Goal: Communication & Community: Answer question/provide support

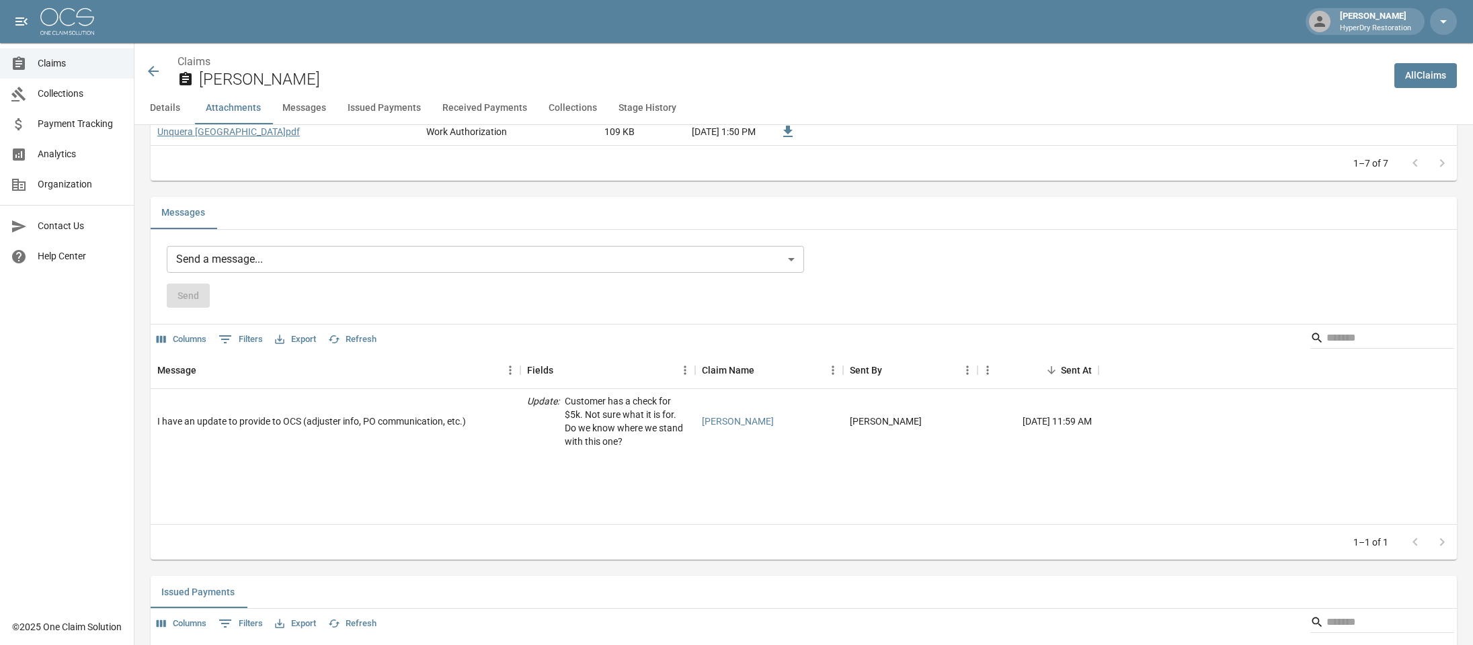
scroll to position [1081, 0]
click at [69, 63] on span "Claims" at bounding box center [80, 63] width 85 height 14
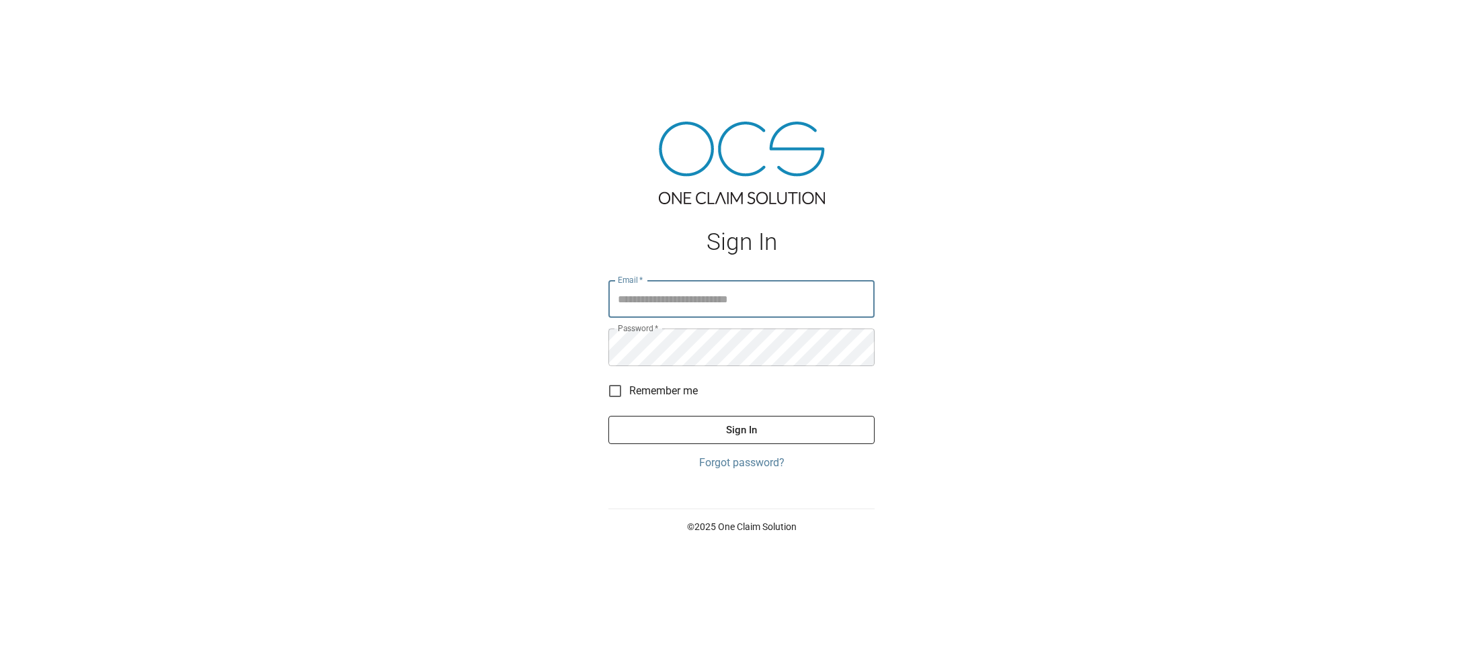
type input "**********"
click at [808, 421] on button "Sign In" at bounding box center [741, 430] width 266 height 28
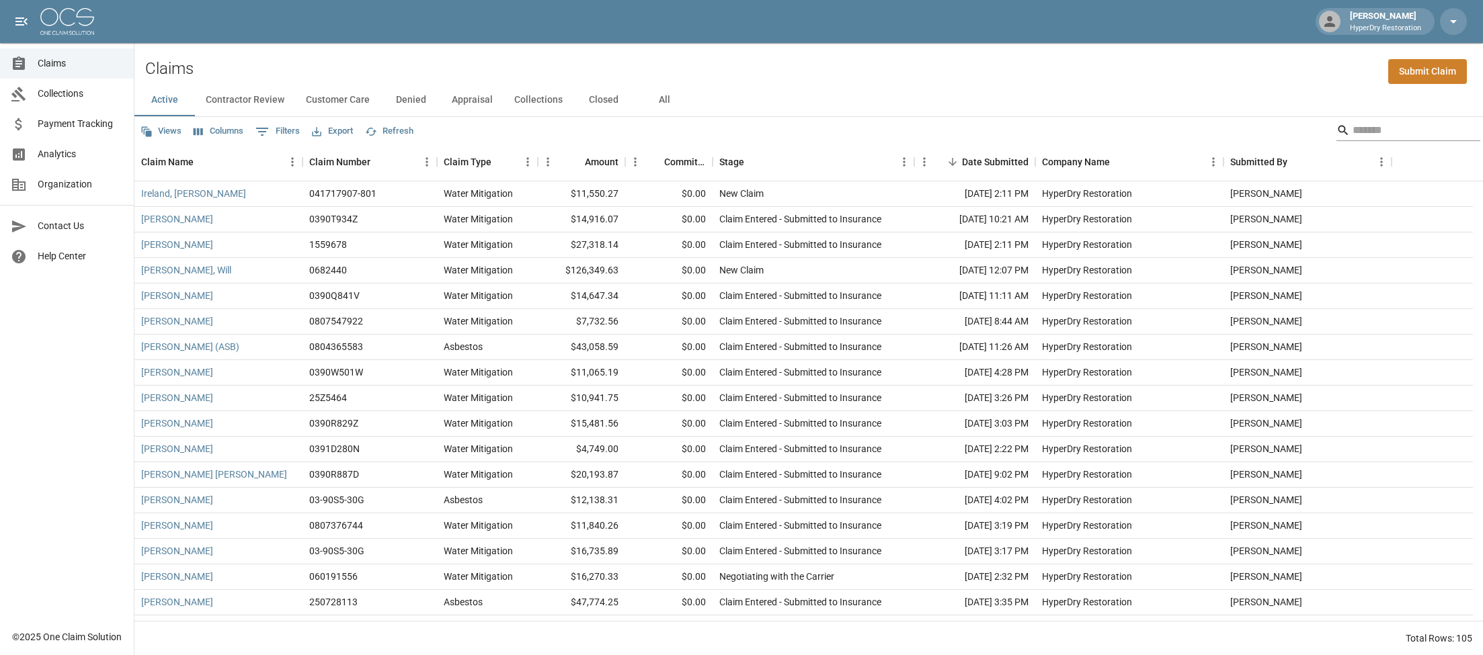
click at [1364, 137] on input "Search" at bounding box center [1406, 131] width 108 height 22
type input "*******"
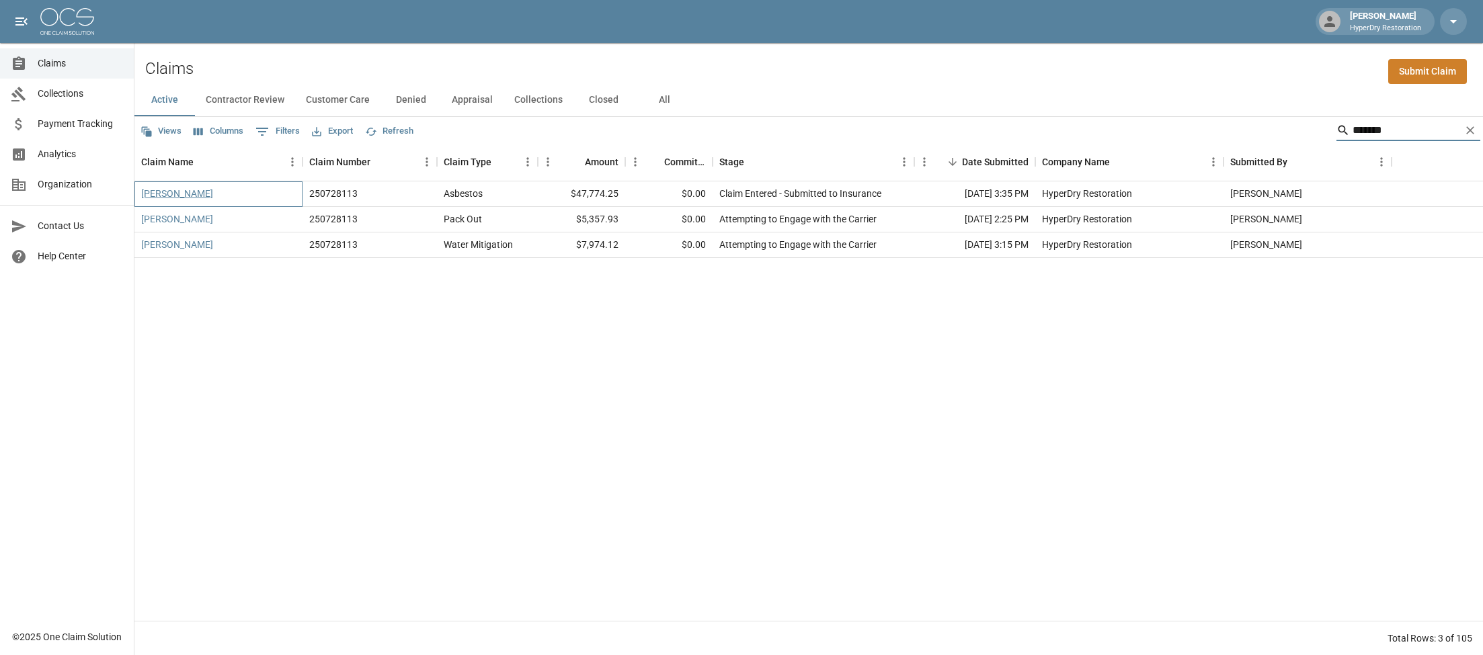
drag, startPoint x: 1363, startPoint y: 136, endPoint x: 192, endPoint y: 190, distance: 1172.7
click at [192, 190] on link "[PERSON_NAME]" at bounding box center [177, 193] width 72 height 13
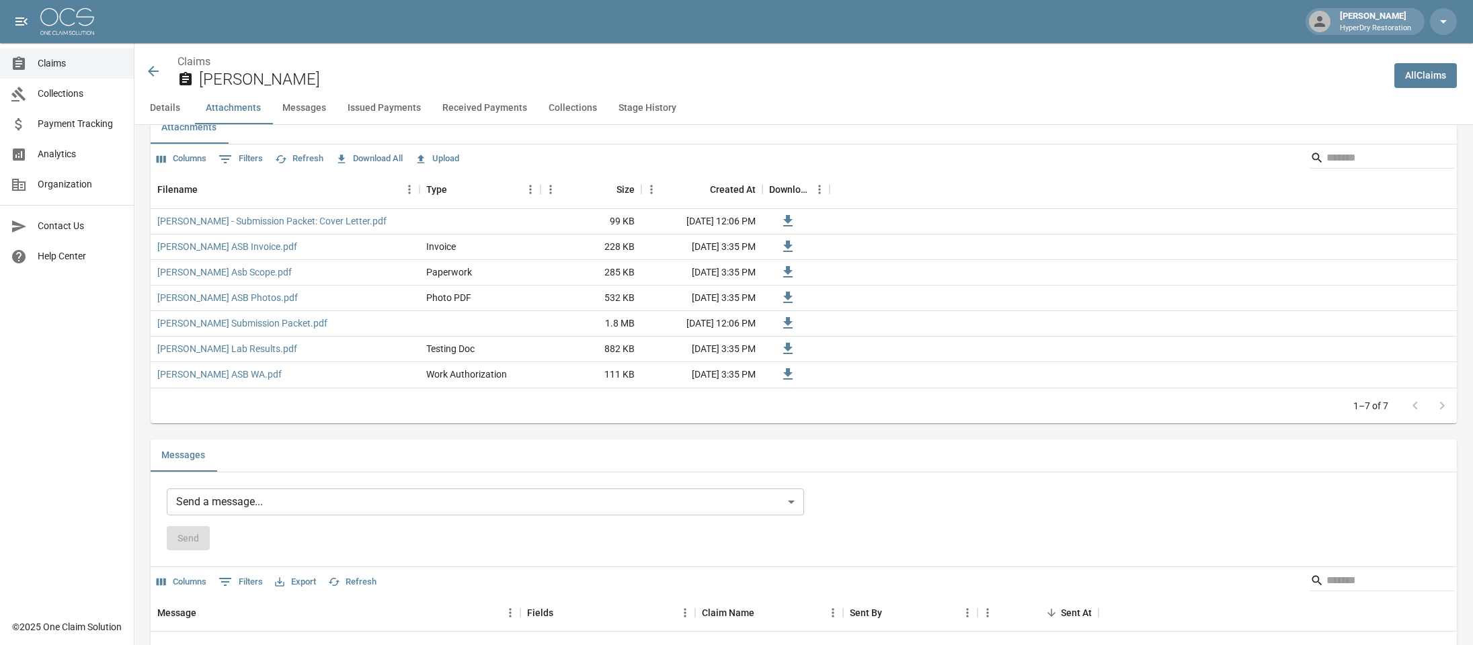
scroll to position [1045, 0]
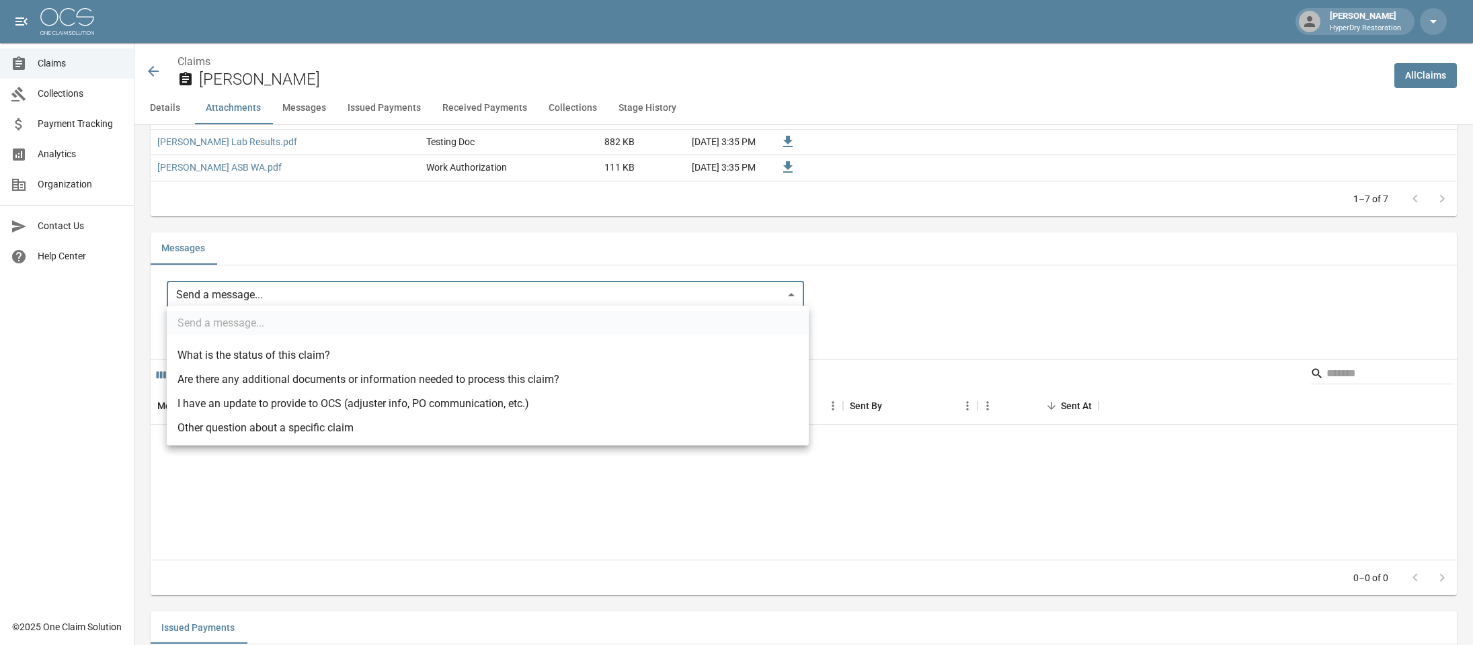
click at [446, 286] on body "Dallin Gherkins HyperDry Restoration Claims Collections Payment Tracking Analyt…" at bounding box center [736, 304] width 1473 height 2698
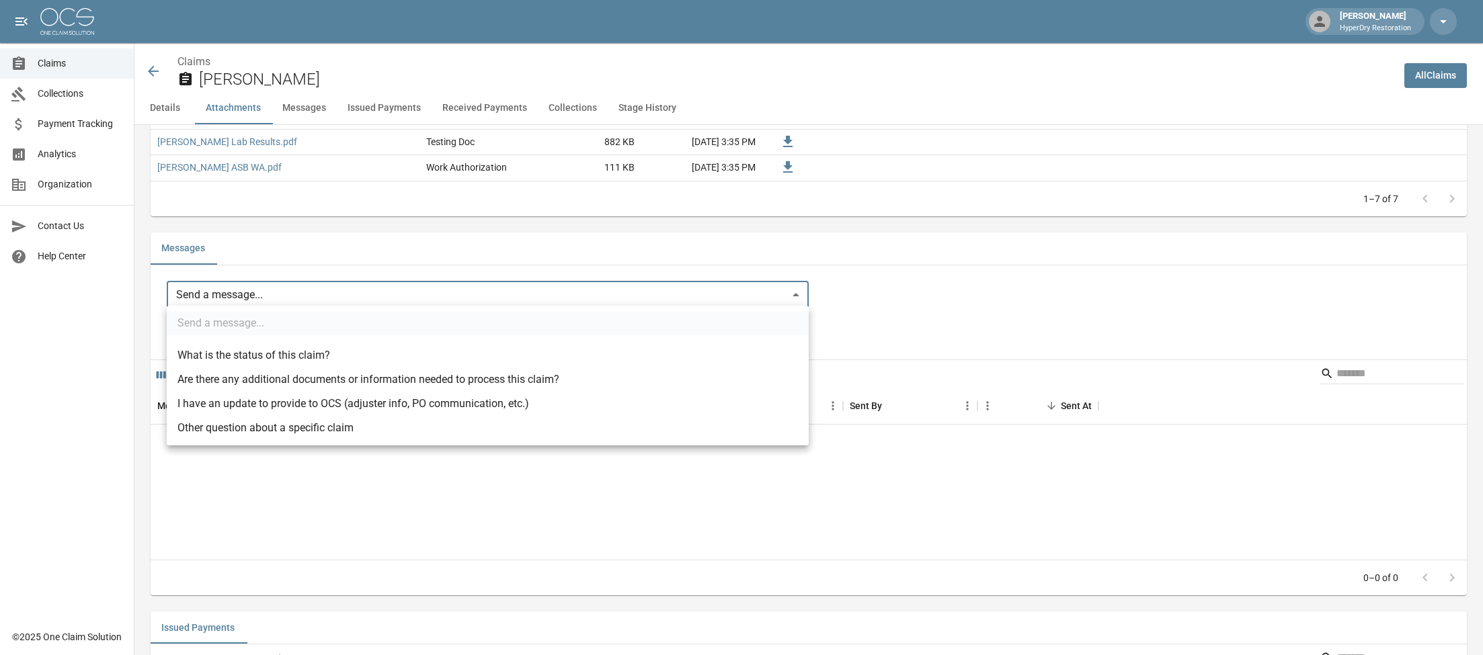
click at [417, 403] on li "I have an update to provide to OCS (adjuster info, PO communication, etc.)" at bounding box center [488, 404] width 642 height 24
type input "**********"
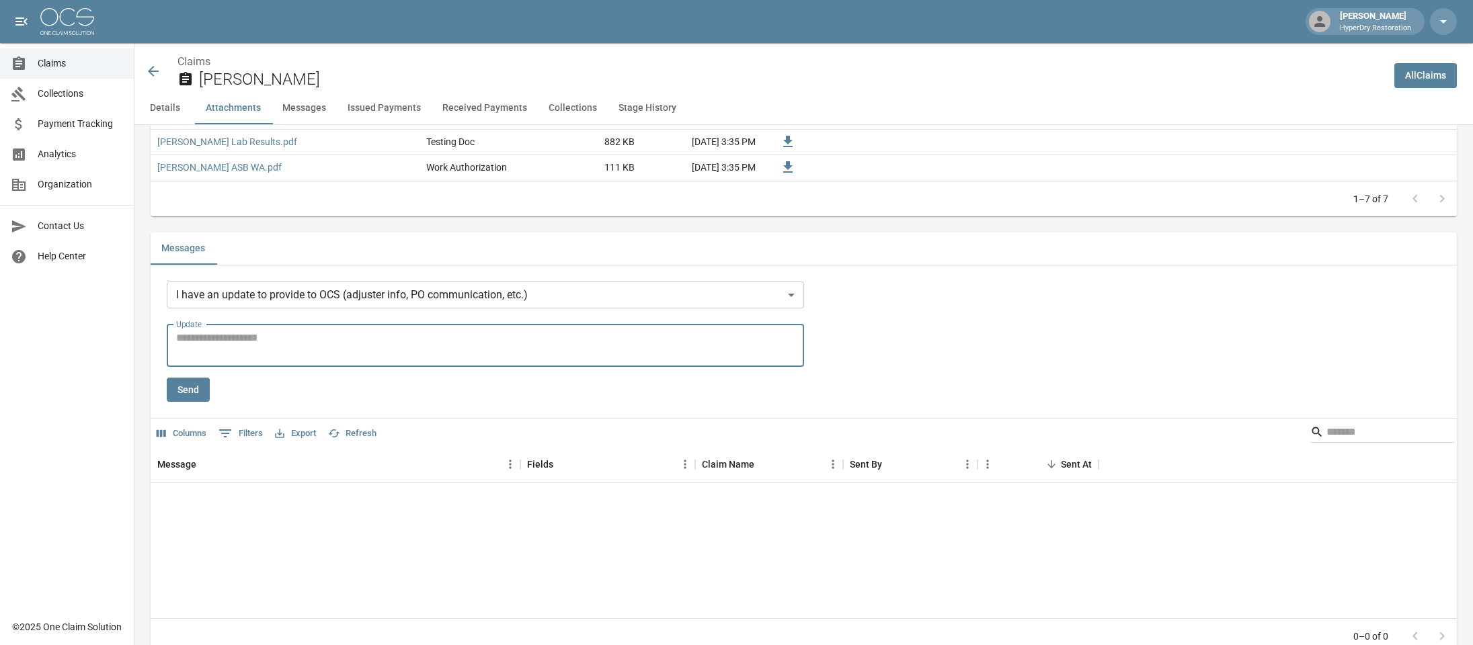
click at [309, 337] on textarea "Update" at bounding box center [485, 345] width 618 height 31
paste textarea "**********"
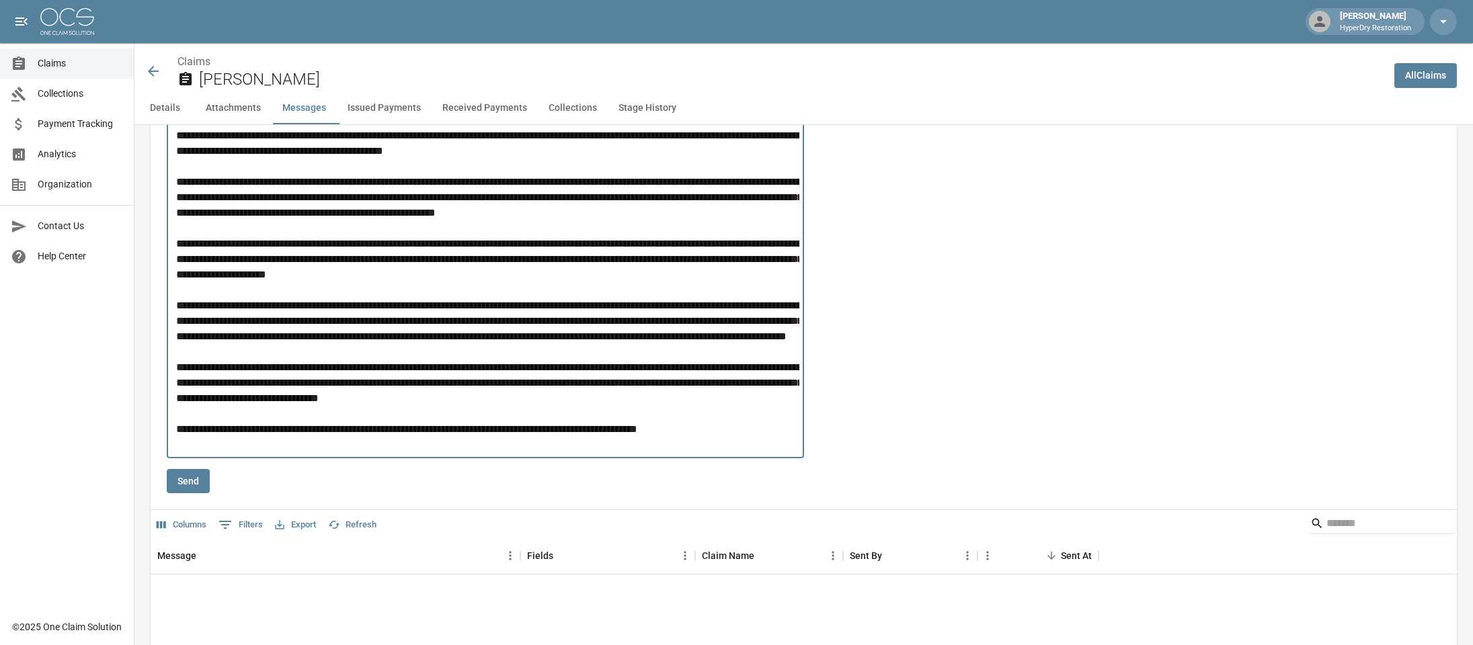
scroll to position [1444, 0]
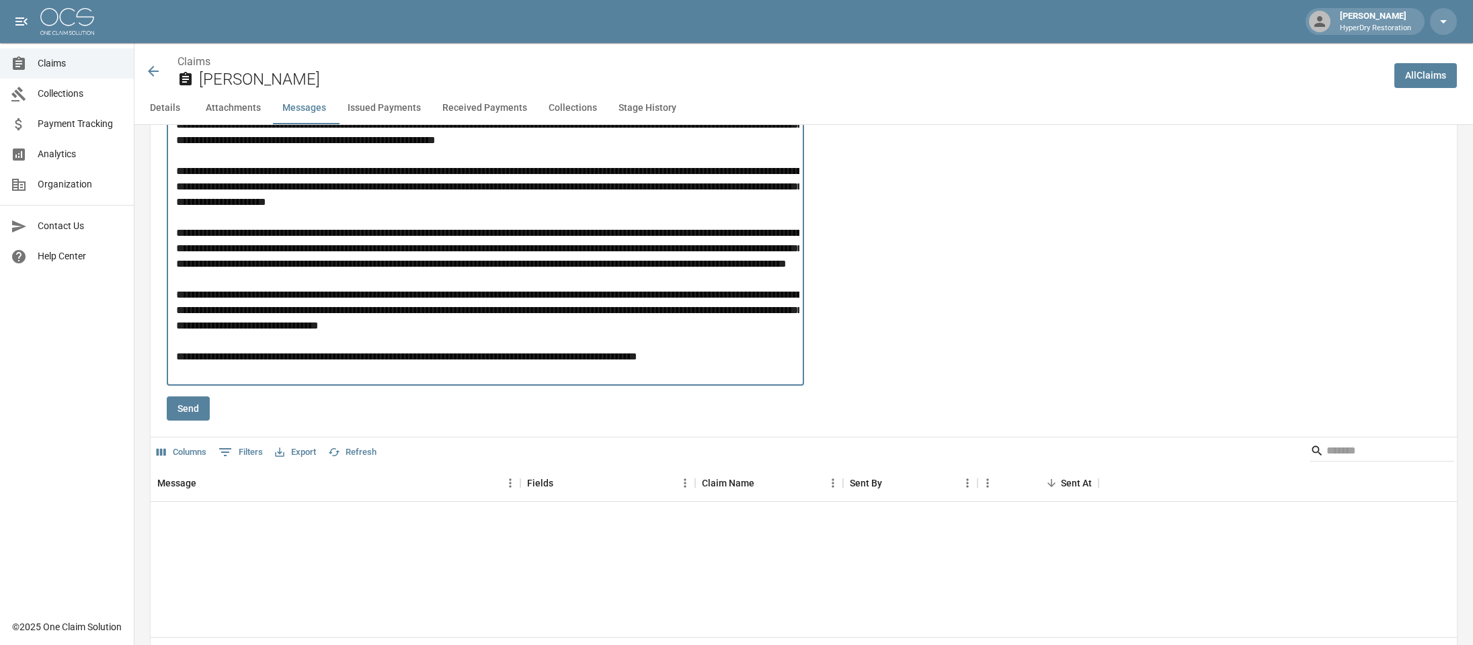
drag, startPoint x: 734, startPoint y: 370, endPoint x: 138, endPoint y: 370, distance: 596.2
click at [138, 370] on div "Details Claim Information Name [PERSON_NAME] Claim Number 250728113 Claim Type …" at bounding box center [795, 198] width 1322 height 3034
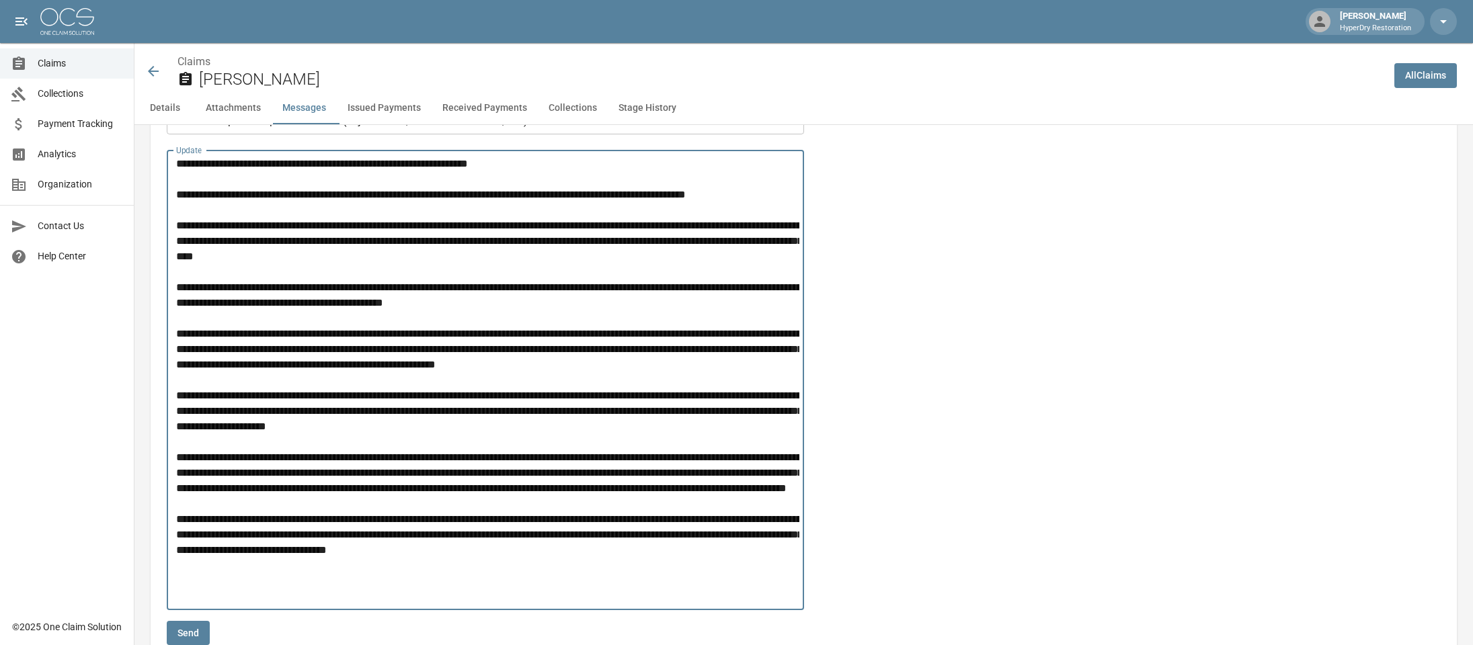
scroll to position [1222, 0]
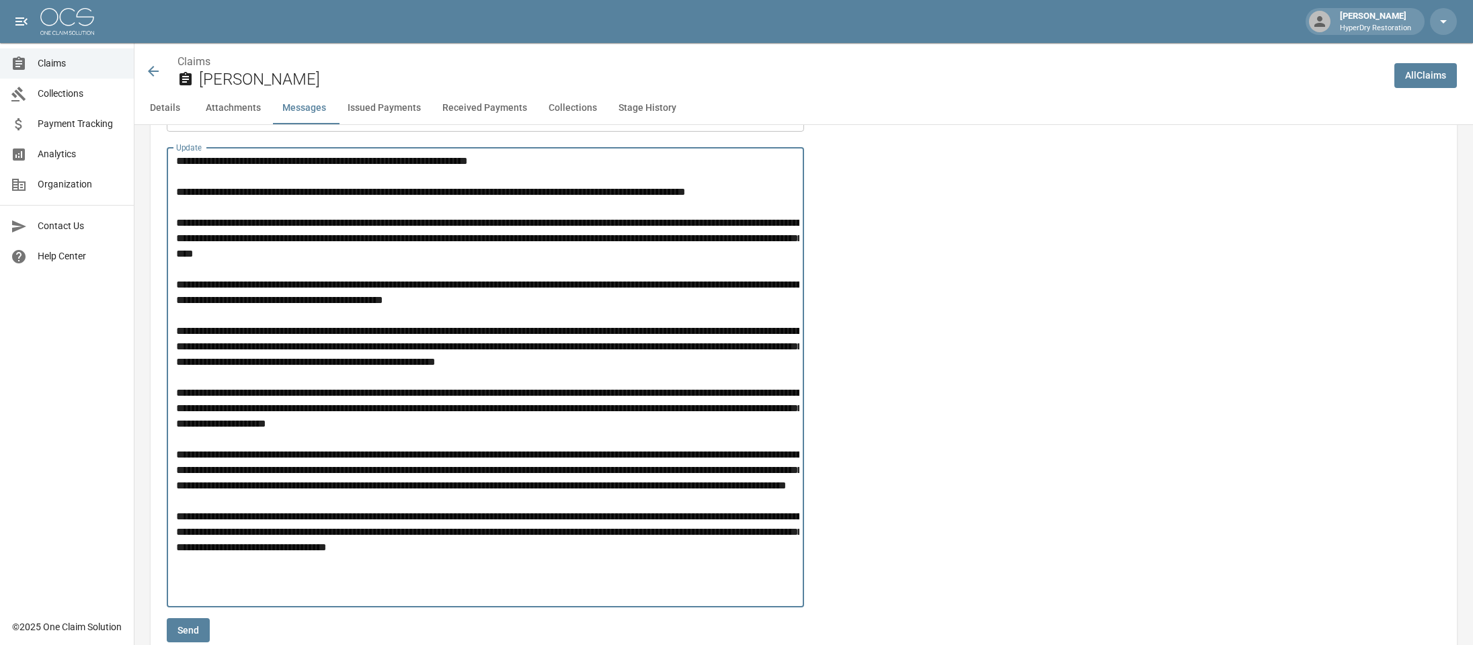
click at [515, 232] on textarea "Update" at bounding box center [487, 377] width 623 height 448
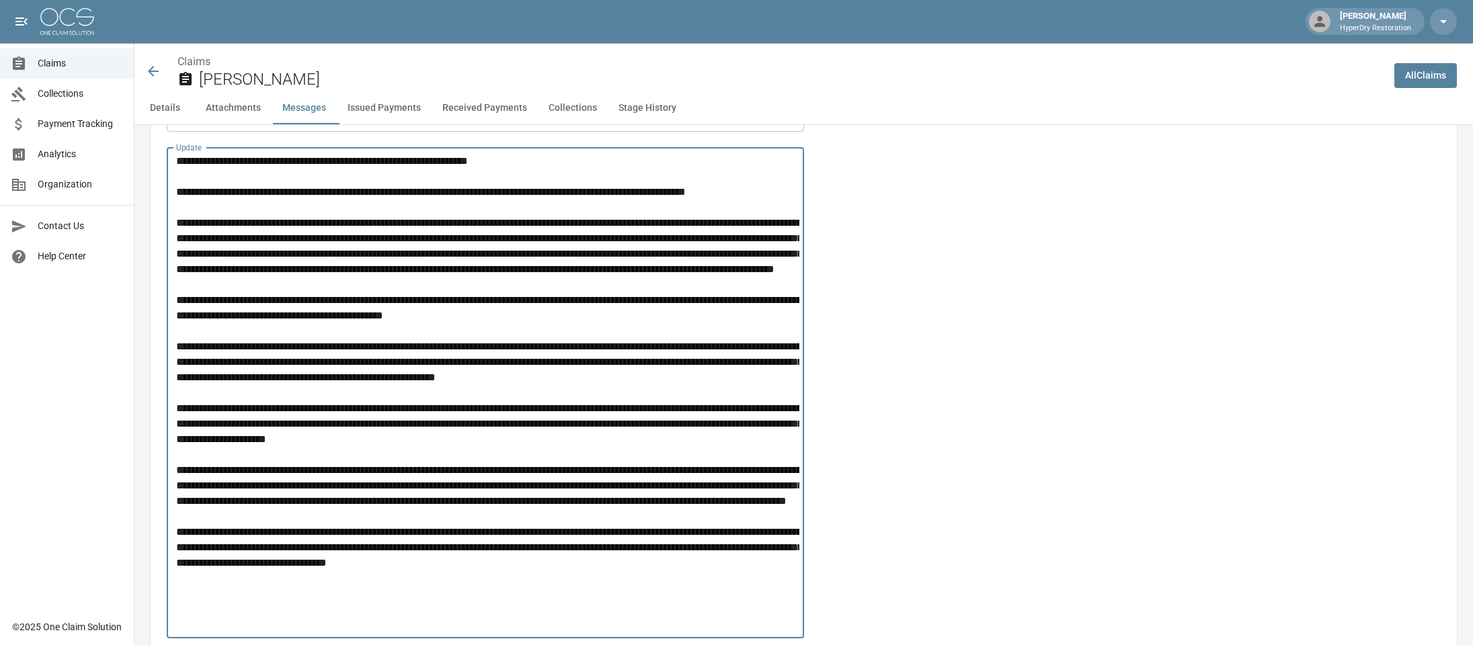
click at [622, 336] on textarea "Update" at bounding box center [487, 392] width 623 height 479
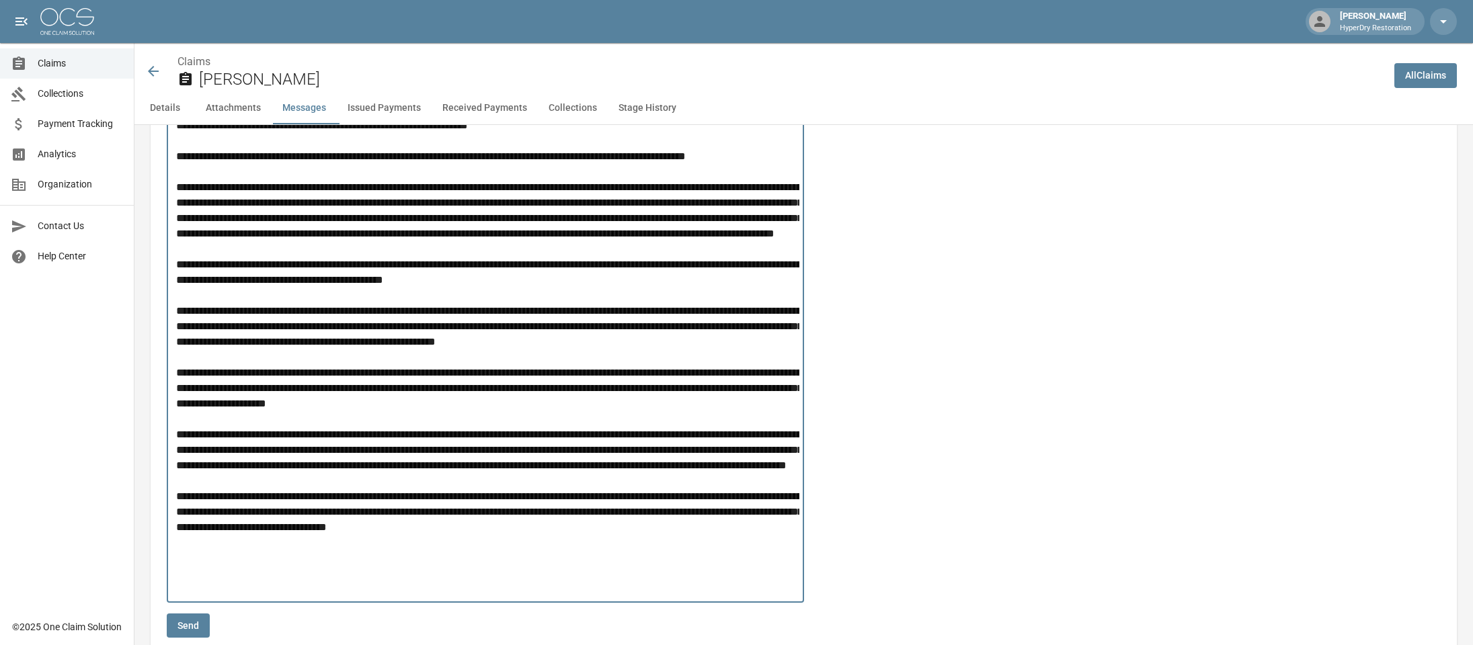
scroll to position [1260, 0]
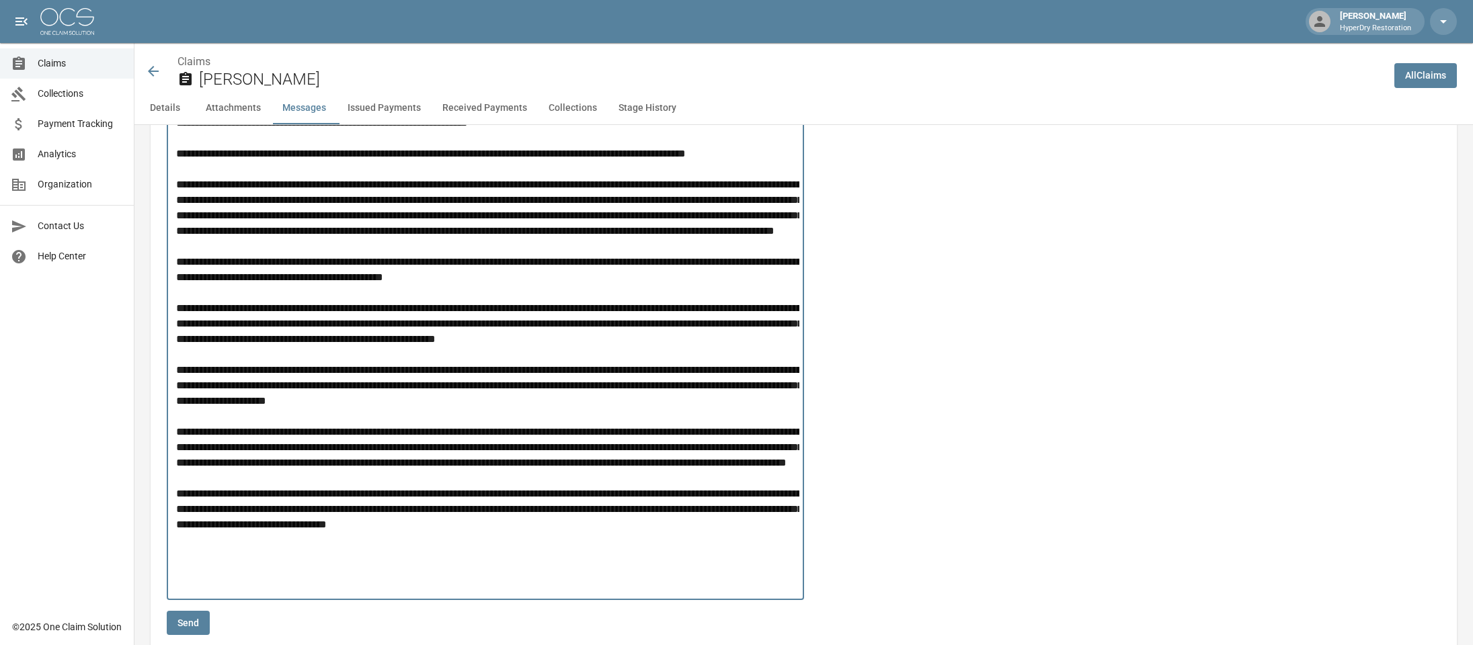
click at [766, 352] on textarea "Update" at bounding box center [487, 354] width 623 height 479
click at [690, 409] on textarea "Update" at bounding box center [487, 354] width 623 height 479
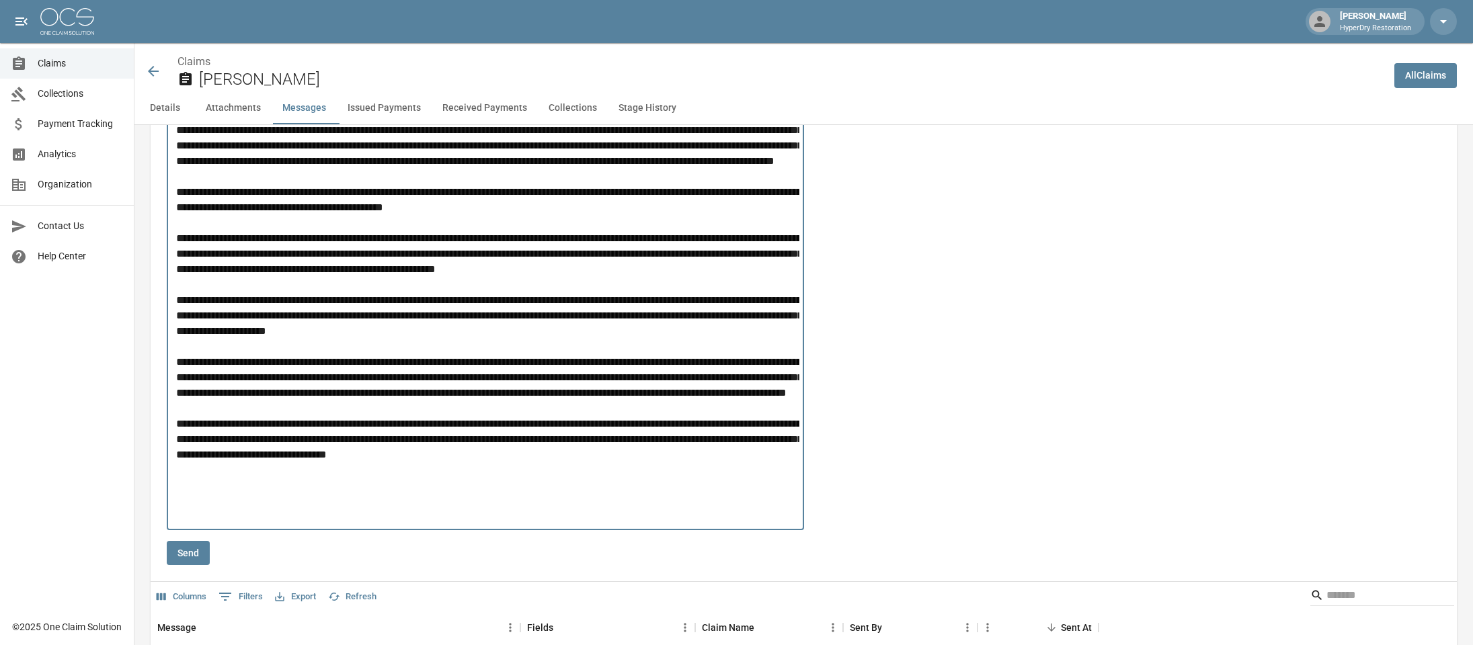
scroll to position [1337, 0]
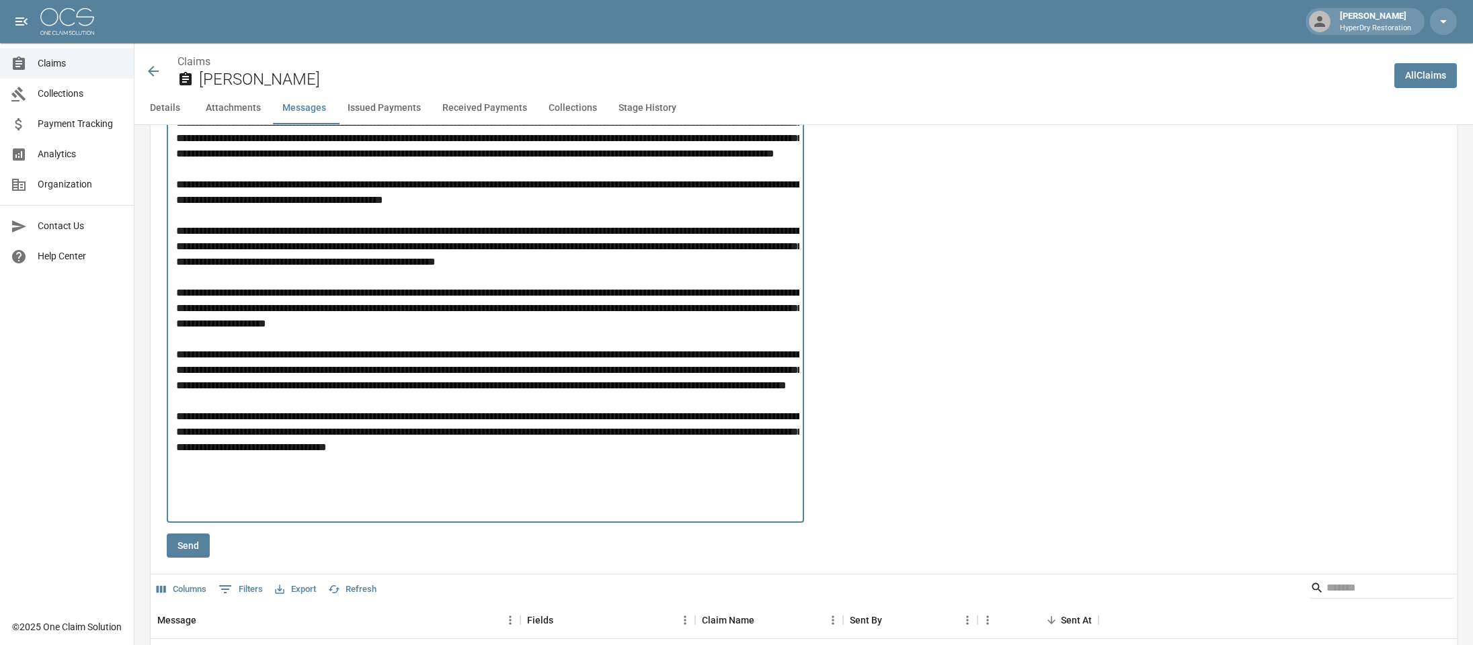
click at [676, 413] on textarea "Update" at bounding box center [487, 277] width 623 height 479
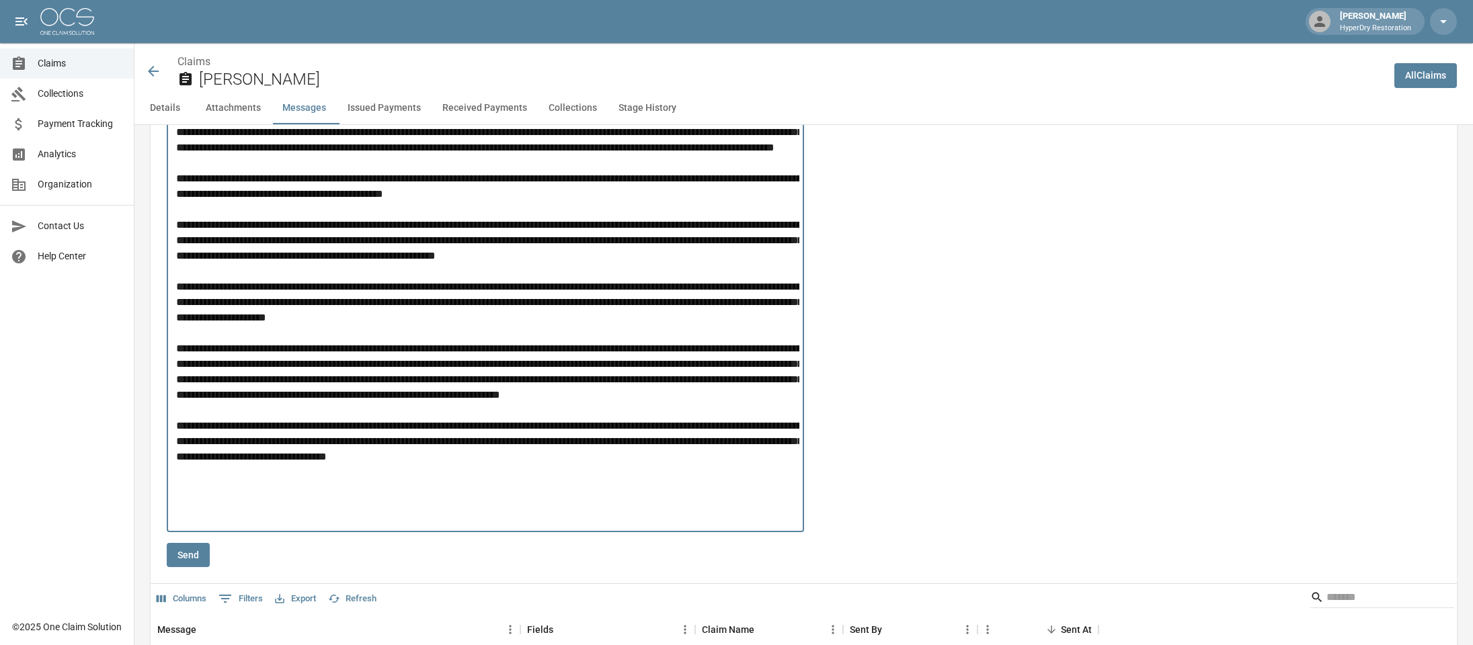
scroll to position [1352, 0]
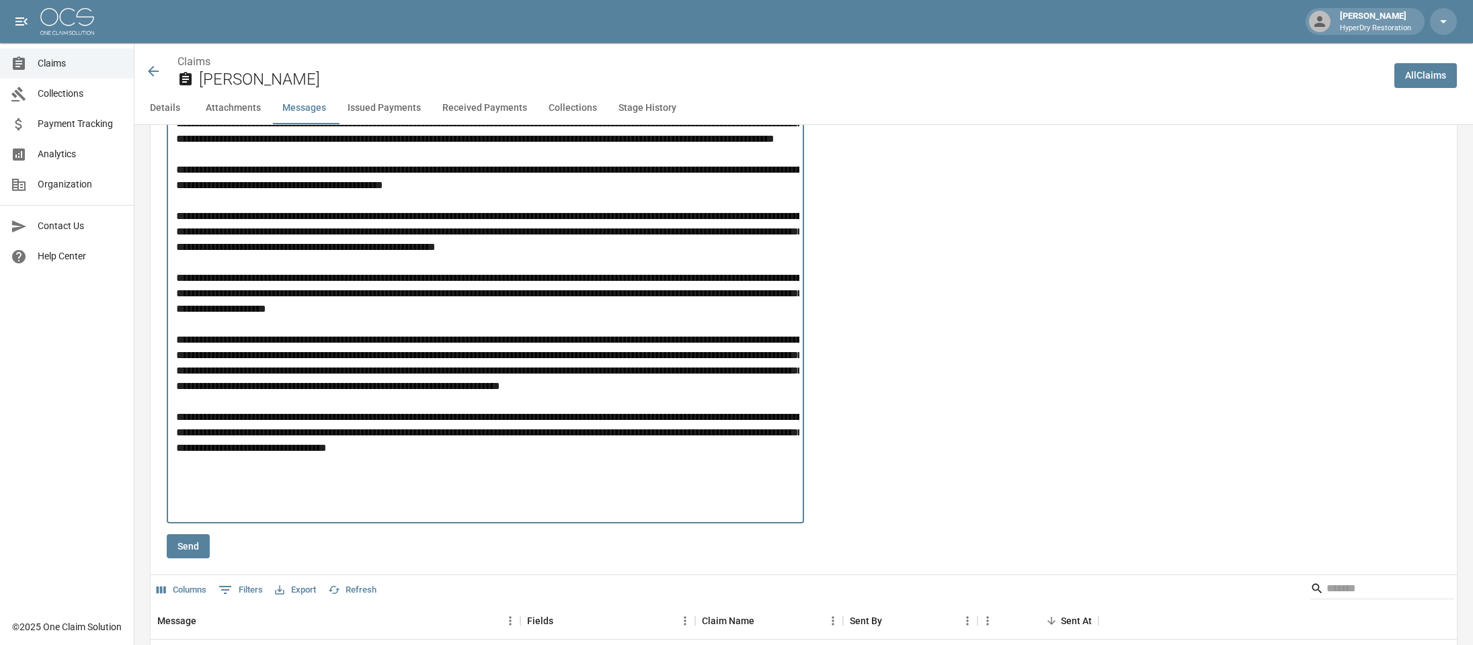
click at [641, 475] on textarea "Update" at bounding box center [487, 270] width 623 height 495
click at [456, 444] on textarea "Update" at bounding box center [487, 270] width 623 height 495
click at [720, 477] on textarea "Update" at bounding box center [487, 270] width 623 height 495
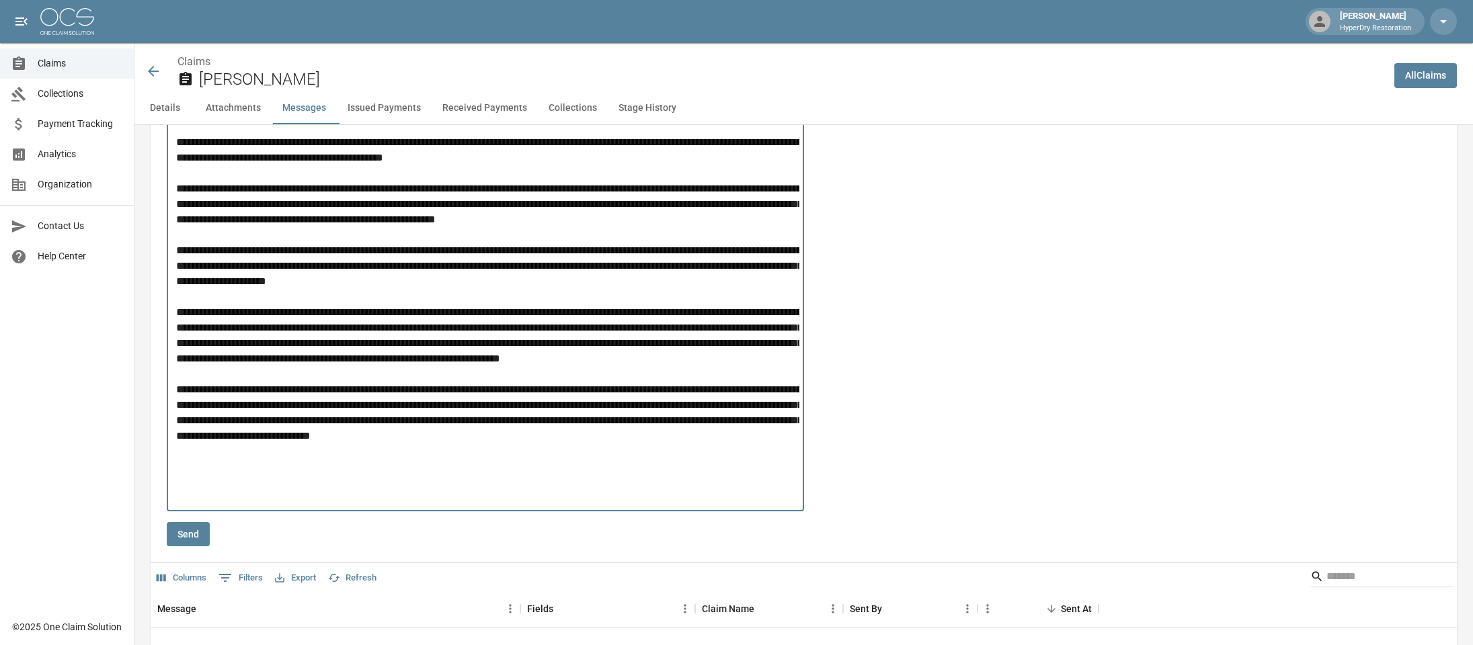
scroll to position [1532, 0]
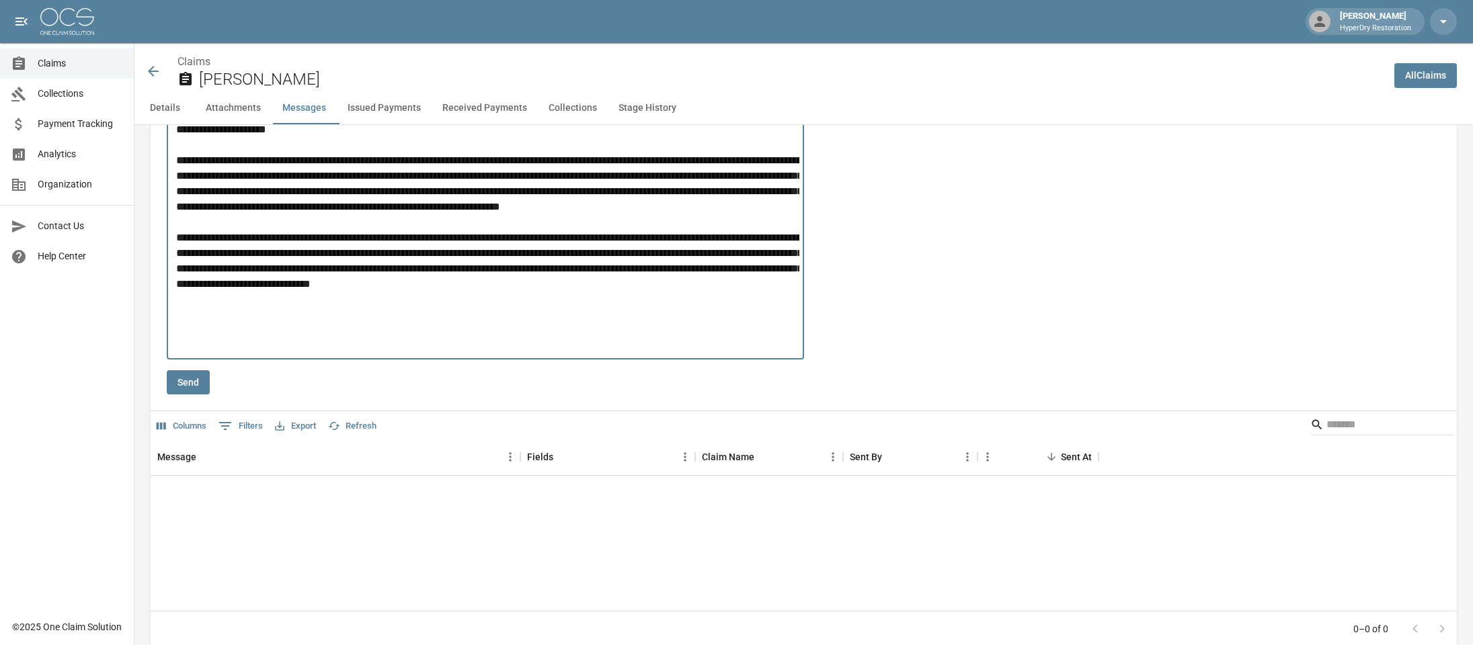
type textarea "**********"
click at [194, 376] on button "Send" at bounding box center [188, 382] width 43 height 25
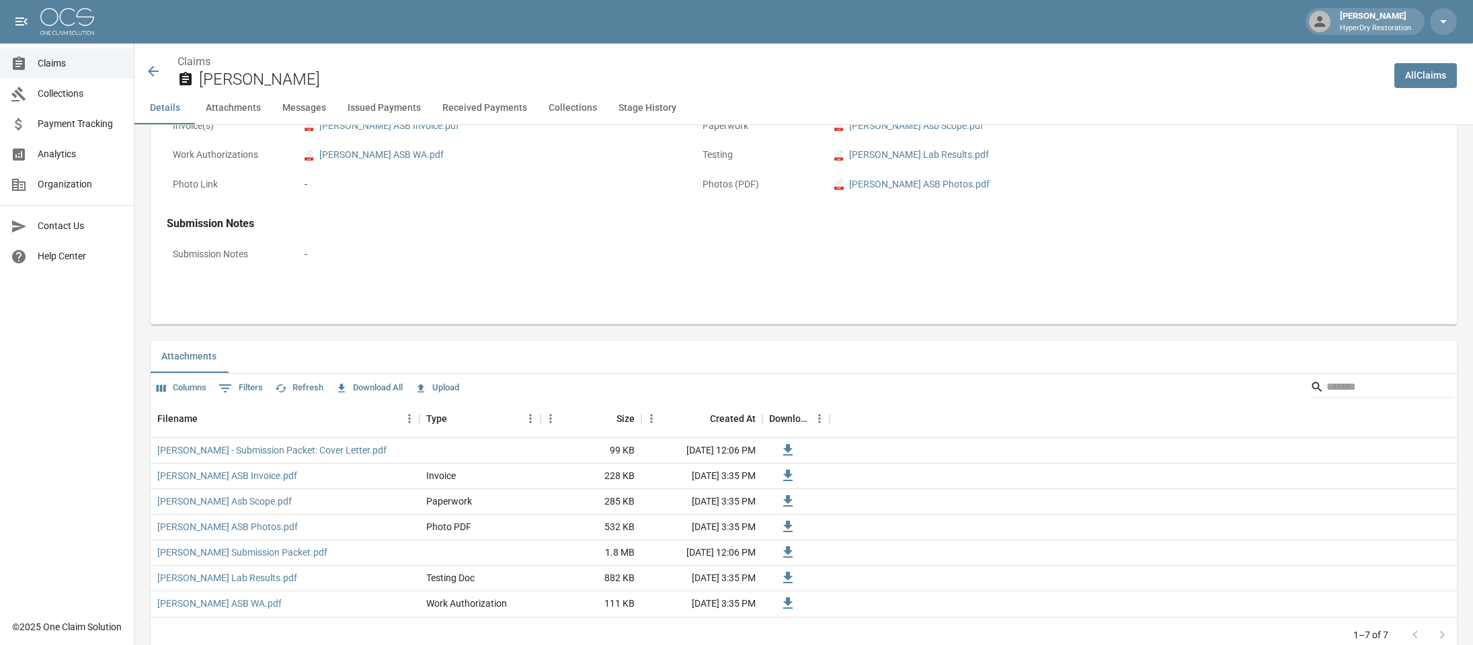
scroll to position [487, 0]
